Goal: Task Accomplishment & Management: Use online tool/utility

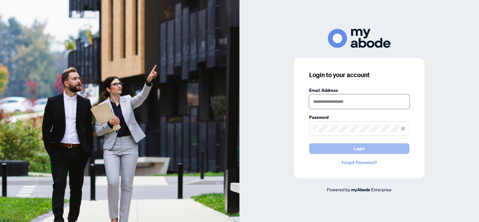
type input "**********"
click at [364, 149] on span "Login" at bounding box center [359, 149] width 11 height 10
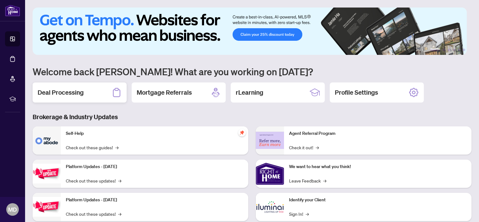
click at [65, 93] on h2 "Deal Processing" at bounding box center [61, 92] width 46 height 9
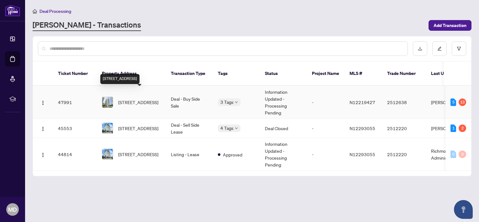
click at [135, 99] on span "1003-95 Oneida Cres, Richmond Hill, Ontario L4B 0H5, Canada" at bounding box center [138, 102] width 40 height 7
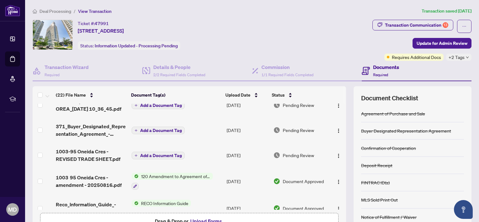
scroll to position [63, 0]
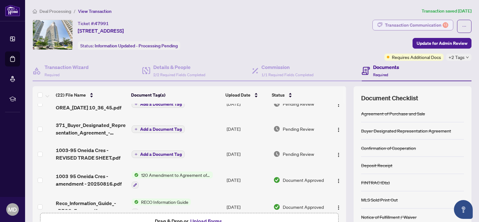
click at [405, 23] on div "Transaction Communication 13" at bounding box center [416, 25] width 63 height 10
